Goal: Task Accomplishment & Management: Manage account settings

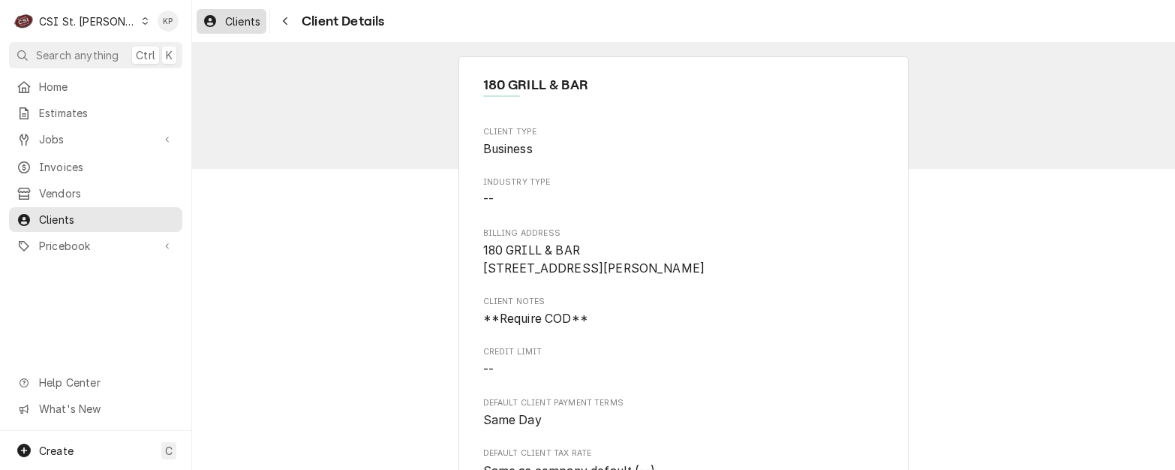
drag, startPoint x: 245, startPoint y: 23, endPoint x: 266, endPoint y: 21, distance: 21.8
click at [245, 23] on span "Clients" at bounding box center [242, 22] width 35 height 16
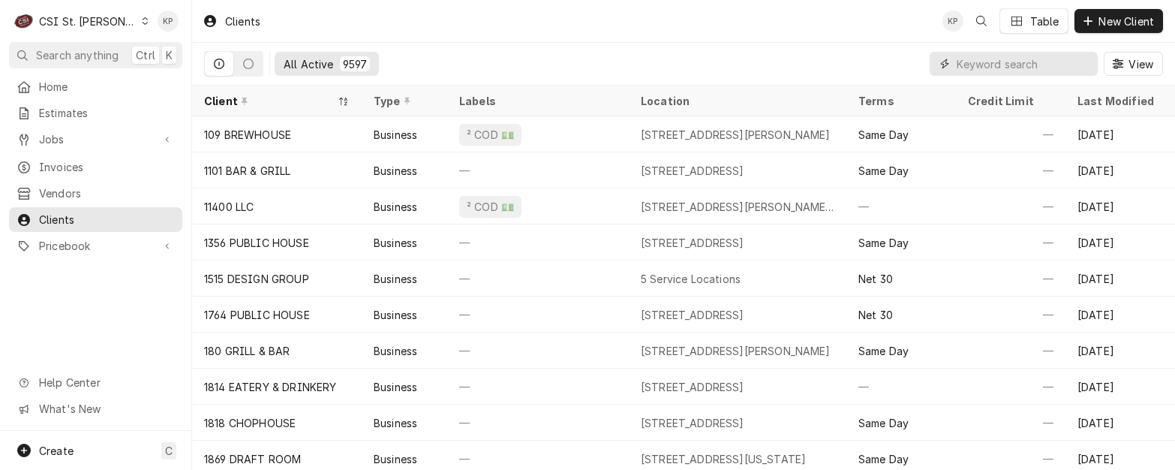
click at [1005, 68] on input "Dynamic Content Wrapper" at bounding box center [1023, 64] width 134 height 24
paste input "VFW Post #5651 New Melle"
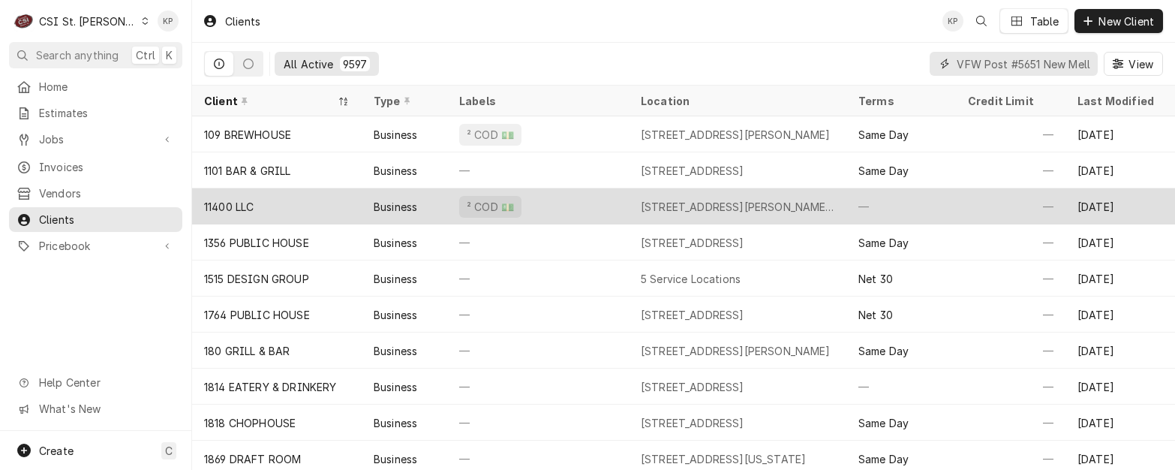
scroll to position [0, 29]
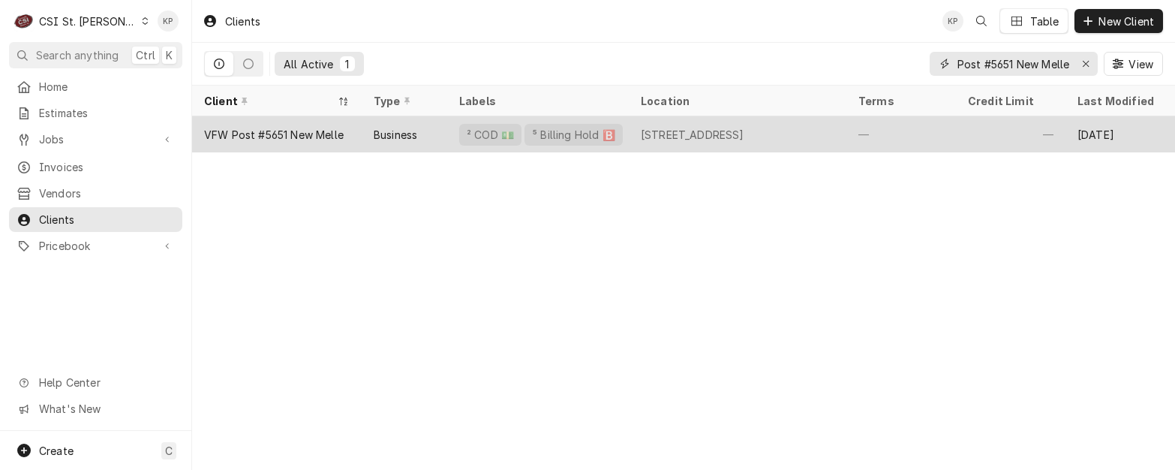
type input "VFW Post #5651 New Melle"
click at [302, 137] on div "VFW Post #5651 New Melle" at bounding box center [274, 135] width 140 height 16
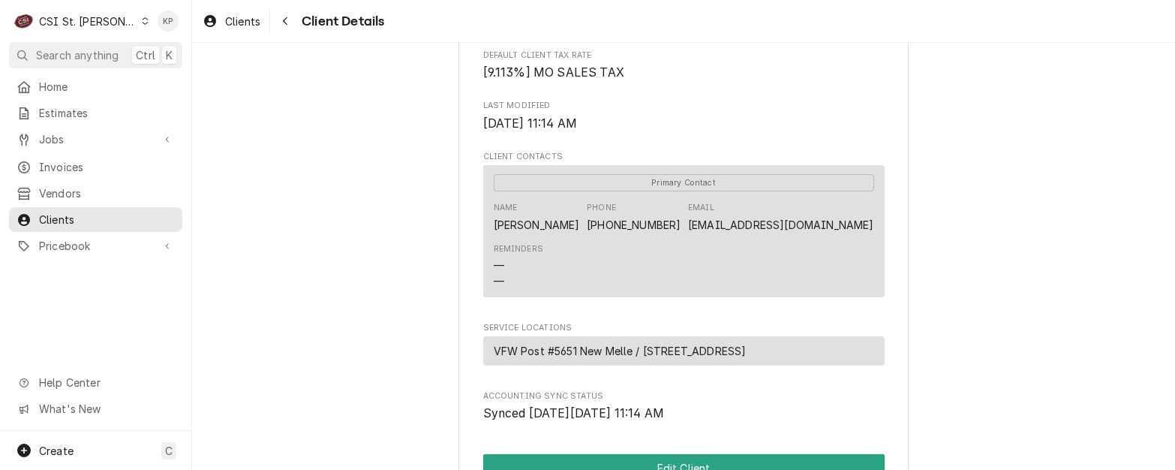
scroll to position [525, 0]
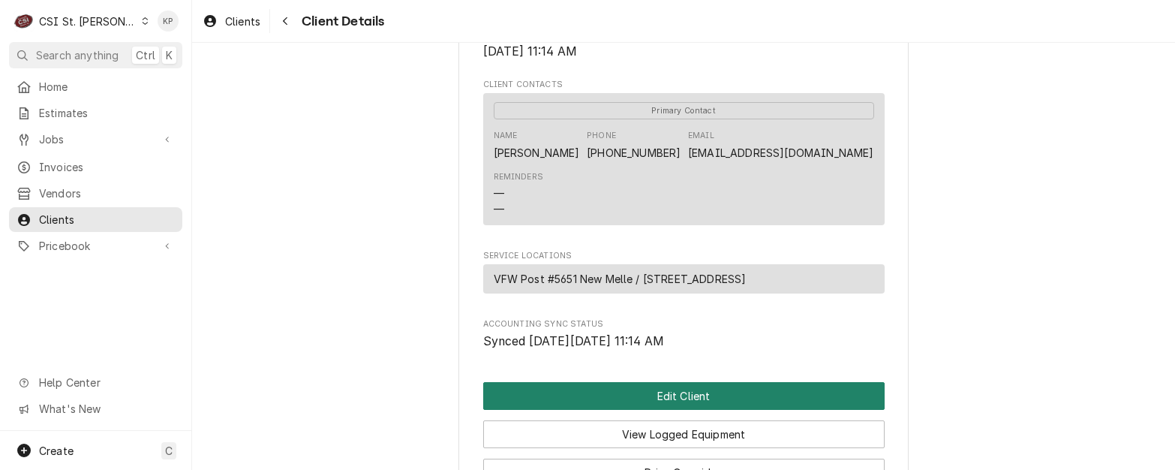
click at [752, 410] on button "Edit Client" at bounding box center [683, 396] width 401 height 28
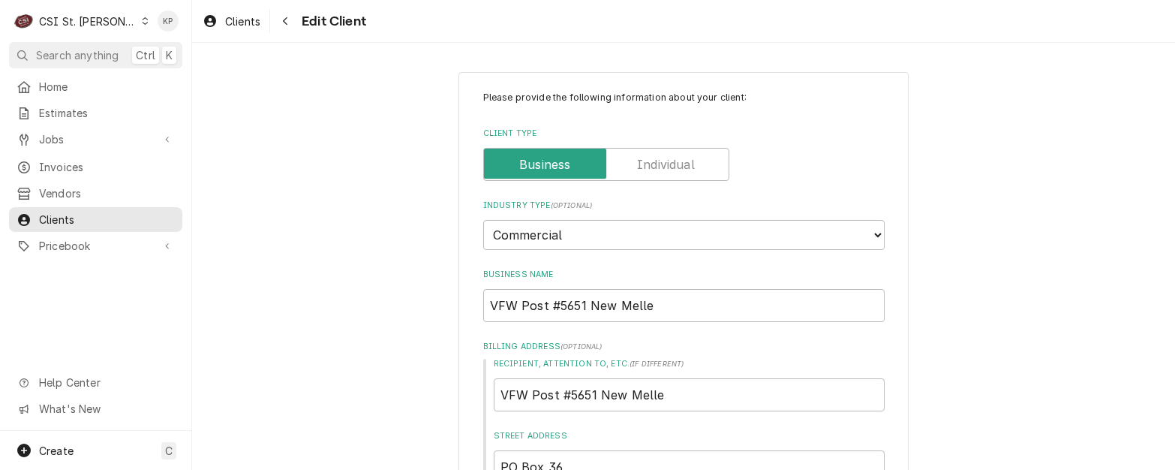
click at [790, 169] on div "Client Type" at bounding box center [683, 164] width 401 height 33
